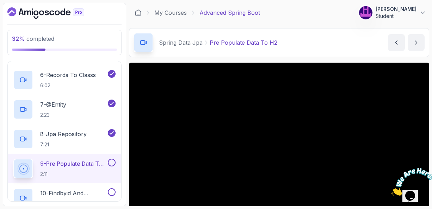
scroll to position [42, 0]
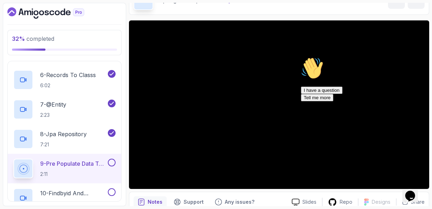
click at [301, 57] on icon "Chat attention grabber" at bounding box center [301, 57] width 0 height 0
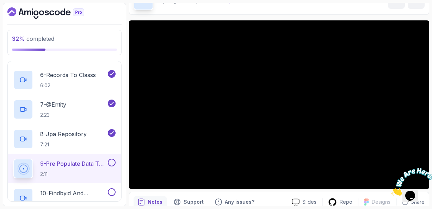
click at [325, 12] on div "Spring Data Jpa Pre Populate Data To H2 Pre Populate Data To H2 by [PERSON_NAME]" at bounding box center [279, 0] width 300 height 29
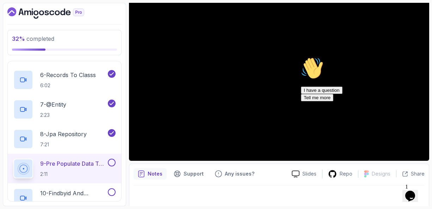
scroll to position [73, 0]
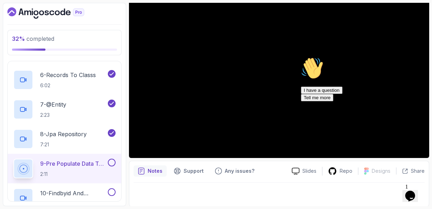
click at [301, 57] on icon "Chat attention grabber" at bounding box center [301, 57] width 0 height 0
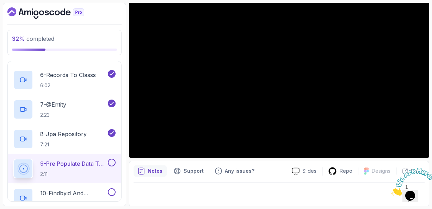
click at [270, 184] on div at bounding box center [279, 193] width 291 height 20
click at [270, 168] on div "Notes Support Any issues?" at bounding box center [210, 171] width 153 height 11
click at [152, 172] on p "Notes" at bounding box center [155, 171] width 15 height 7
click at [193, 172] on p "Support" at bounding box center [194, 171] width 20 height 7
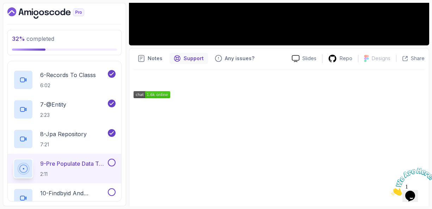
scroll to position [200, 0]
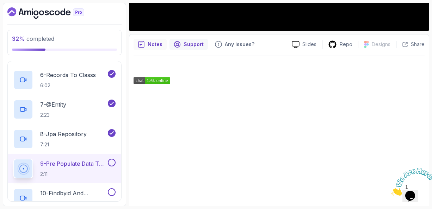
click at [153, 42] on p "Notes" at bounding box center [155, 44] width 15 height 7
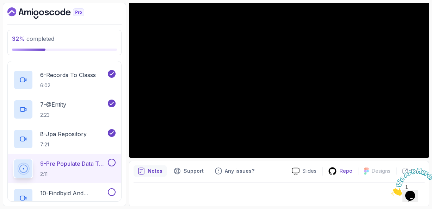
click at [346, 173] on p "Repo" at bounding box center [346, 171] width 13 height 7
click at [303, 171] on div "Slides" at bounding box center [304, 171] width 36 height 7
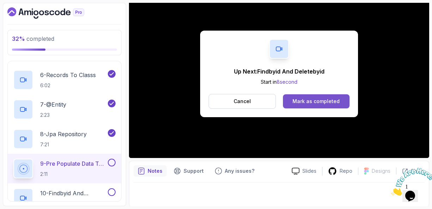
click at [314, 106] on button "Mark as completed" at bounding box center [316, 101] width 67 height 14
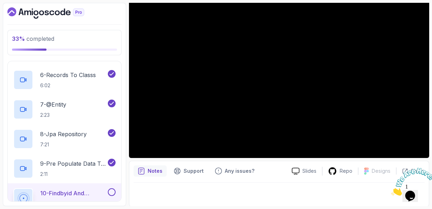
click at [272, 168] on div "Notes Support Any issues?" at bounding box center [210, 171] width 153 height 11
click at [64, 193] on p "10 - Findbyid And Deletebyid" at bounding box center [73, 193] width 66 height 8
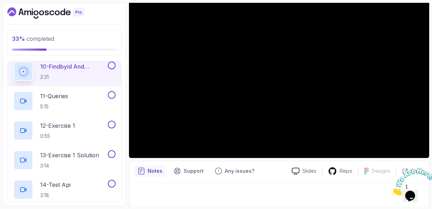
scroll to position [376, 0]
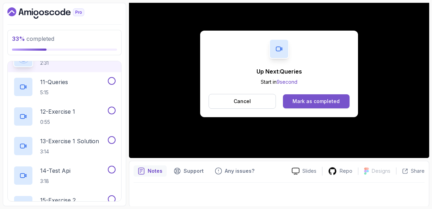
click at [318, 100] on div "Mark as completed" at bounding box center [315, 101] width 47 height 7
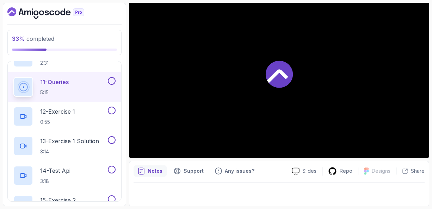
scroll to position [381, 0]
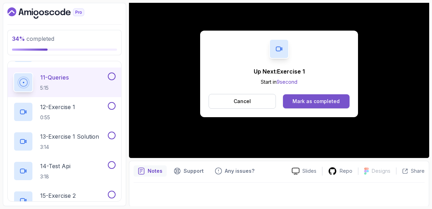
click at [309, 103] on div "Mark as completed" at bounding box center [315, 101] width 47 height 7
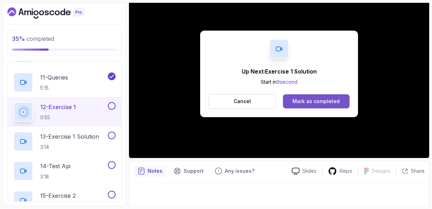
click at [313, 100] on div "Mark as completed" at bounding box center [315, 101] width 47 height 7
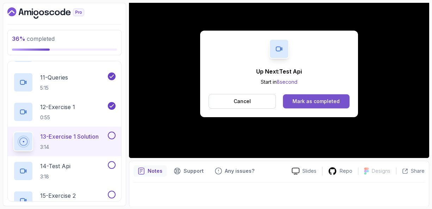
click at [308, 100] on div "Mark as completed" at bounding box center [315, 101] width 47 height 7
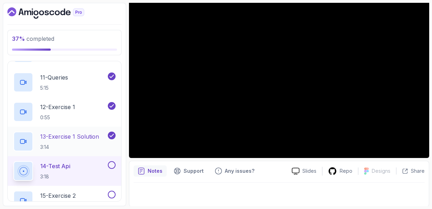
click at [74, 136] on p "13 - Exercise 1 Solution" at bounding box center [69, 136] width 59 height 8
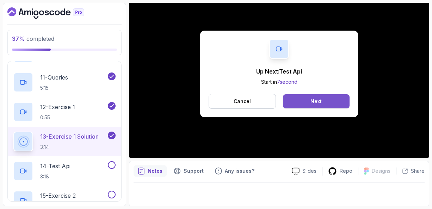
click at [314, 103] on div "Next" at bounding box center [315, 101] width 11 height 7
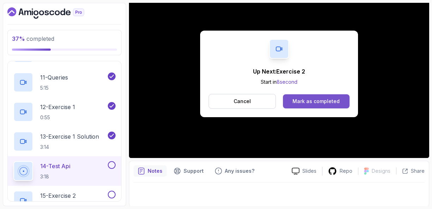
click at [314, 100] on div "Mark as completed" at bounding box center [315, 101] width 47 height 7
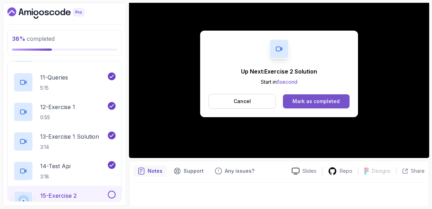
click at [312, 99] on div "Mark as completed" at bounding box center [315, 101] width 47 height 7
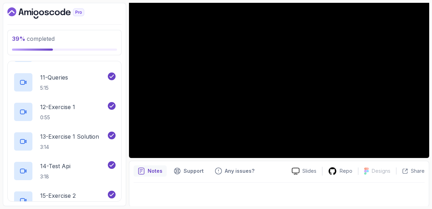
click at [272, 169] on div "Notes Support Any issues?" at bounding box center [210, 171] width 153 height 11
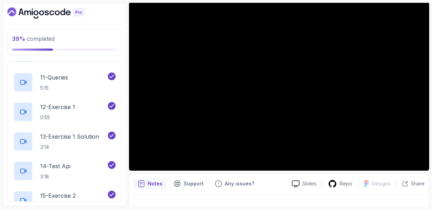
scroll to position [59, 0]
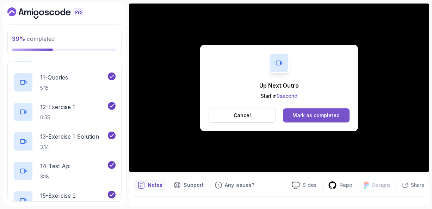
click at [298, 112] on div "Mark as completed" at bounding box center [315, 115] width 47 height 7
click at [308, 118] on div "Mark as completed" at bounding box center [315, 115] width 47 height 7
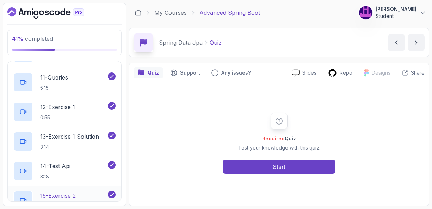
click at [69, 192] on p "15 - Exercise 2" at bounding box center [58, 196] width 36 height 8
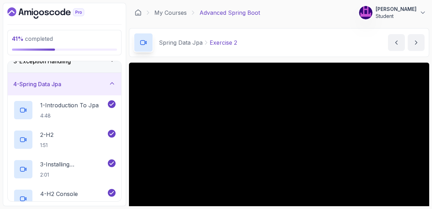
scroll to position [57, 0]
click at [113, 83] on icon at bounding box center [112, 84] width 4 height 2
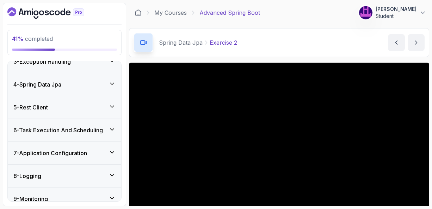
click at [112, 106] on icon at bounding box center [112, 106] width 7 height 7
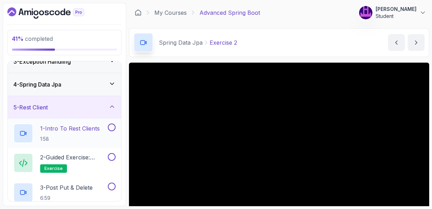
click at [80, 128] on p "1 - Intro To Rest Clients" at bounding box center [70, 128] width 60 height 8
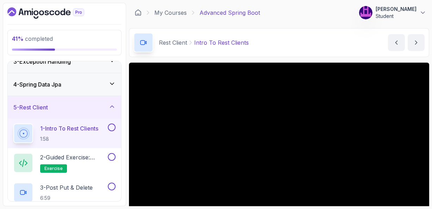
click at [336, 45] on div "Rest Client Intro To Rest Clients Intro To Rest Clients by [PERSON_NAME]" at bounding box center [279, 42] width 300 height 29
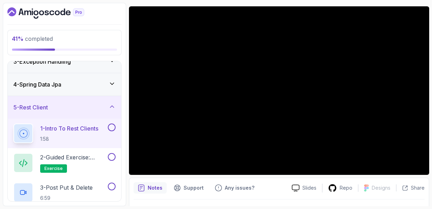
scroll to position [70, 0]
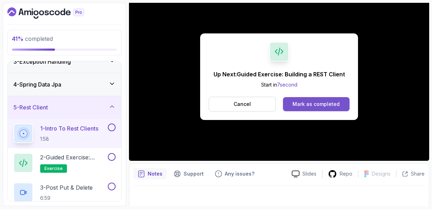
click at [308, 102] on div "Mark as completed" at bounding box center [315, 104] width 47 height 7
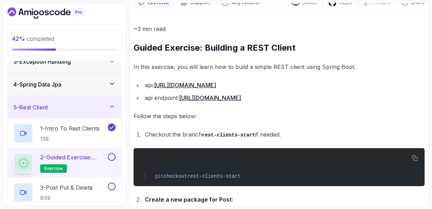
click at [310, 119] on p "Follow the steps below:" at bounding box center [279, 116] width 291 height 10
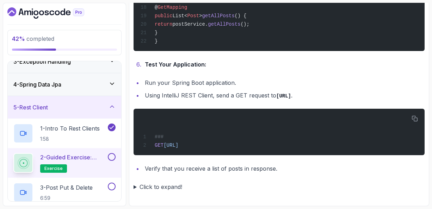
scroll to position [995, 0]
click at [136, 187] on summary "Click to expand!" at bounding box center [279, 187] width 291 height 10
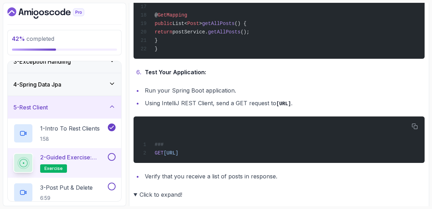
scroll to position [900, 0]
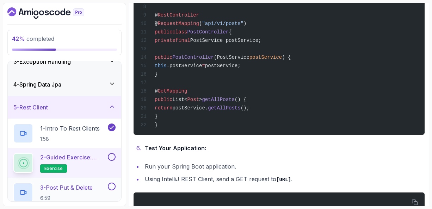
click at [70, 187] on p "3 - Post Put & Delete" at bounding box center [66, 188] width 53 height 8
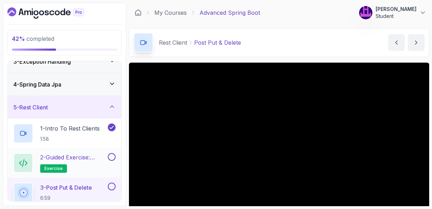
click at [81, 158] on p "2 - Guided Exercise: Building a REST Client" at bounding box center [73, 157] width 66 height 8
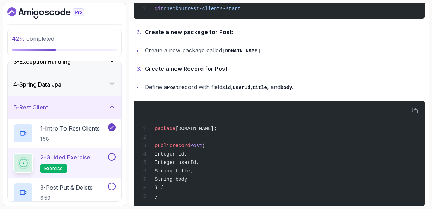
scroll to position [240, 0]
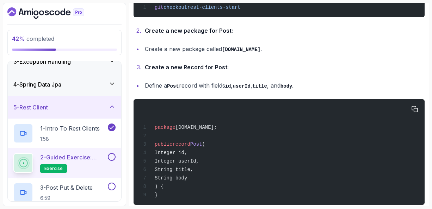
click at [341, 131] on div "package [DOMAIN_NAME]; public record Post ( Integer id, Integer userId, String …" at bounding box center [279, 152] width 280 height 97
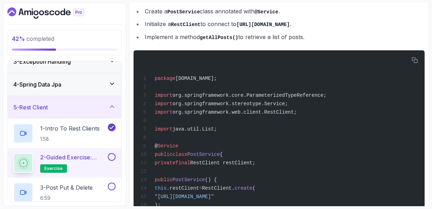
scroll to position [479, 0]
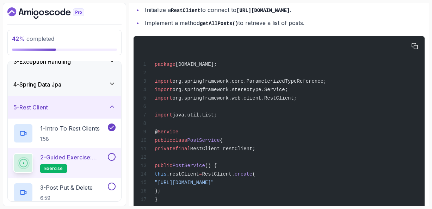
click at [263, 125] on div "package [DOMAIN_NAME]; import org.springframework.core.ParameterizedTypeReferen…" at bounding box center [279, 153] width 280 height 224
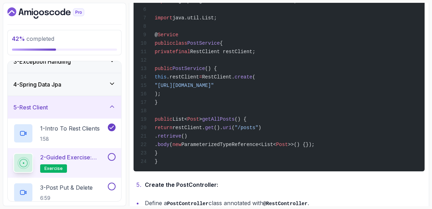
scroll to position [578, 0]
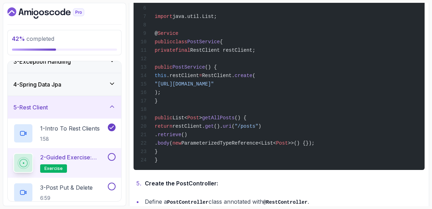
click at [308, 189] on li "Create the PostController:" at bounding box center [284, 184] width 282 height 10
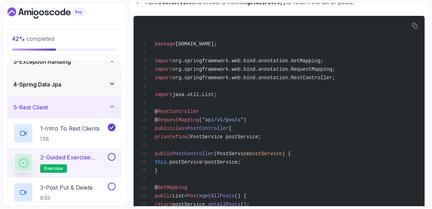
scroll to position [818, 0]
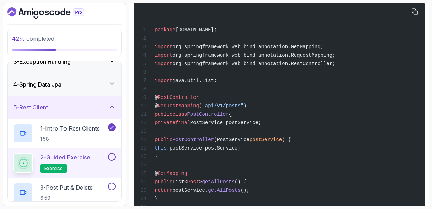
click at [279, 134] on div "package [DOMAIN_NAME]; import org.springframework.web.bind.annotation.GetMappin…" at bounding box center [279, 109] width 280 height 207
click at [401, 86] on div "package [DOMAIN_NAME]; import org.springframework.web.bind.annotation.GetMappin…" at bounding box center [279, 109] width 280 height 207
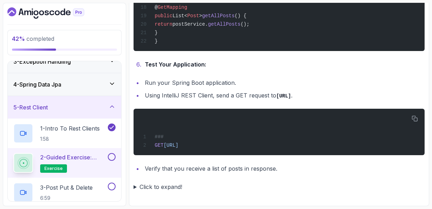
scroll to position [995, 0]
click at [78, 185] on p "3 - Post Put & Delete" at bounding box center [66, 188] width 53 height 8
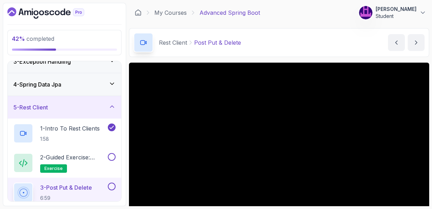
click at [325, 51] on div "Rest Client Post Put & Delete Post Put & Delete by [PERSON_NAME]" at bounding box center [279, 42] width 300 height 29
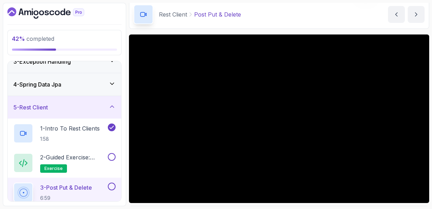
scroll to position [42, 0]
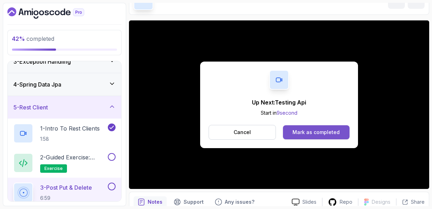
click at [315, 130] on div "Mark as completed" at bounding box center [315, 132] width 47 height 7
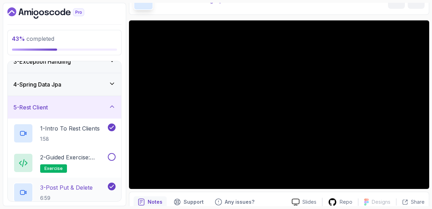
click at [81, 188] on p "3 - Post Put & Delete" at bounding box center [66, 188] width 53 height 8
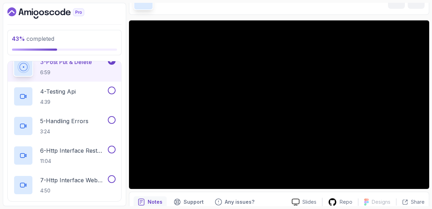
scroll to position [184, 0]
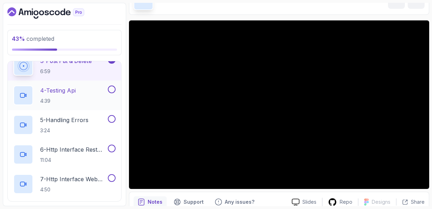
click at [56, 91] on p "4 - Testing Api" at bounding box center [58, 90] width 36 height 8
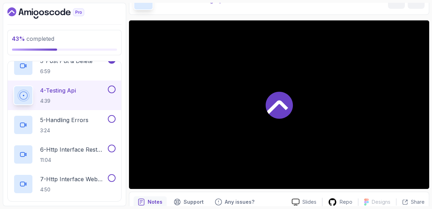
scroll to position [188, 0]
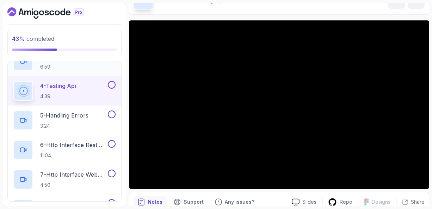
click at [79, 67] on p "6:59" at bounding box center [66, 66] width 53 height 7
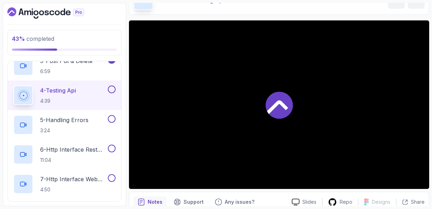
scroll to position [188, 0]
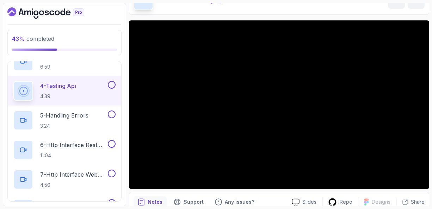
click at [74, 87] on p "4 - Testing Api" at bounding box center [58, 86] width 36 height 8
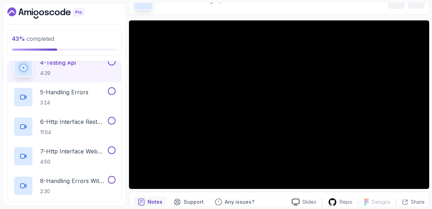
scroll to position [202, 0]
